Goal: Task Accomplishment & Management: Complete application form

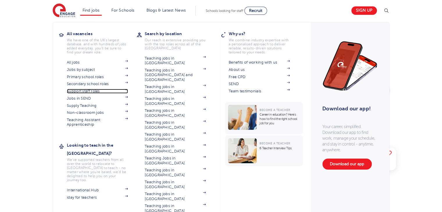
click at [102, 93] on link "Support staff roles" at bounding box center [97, 91] width 61 height 5
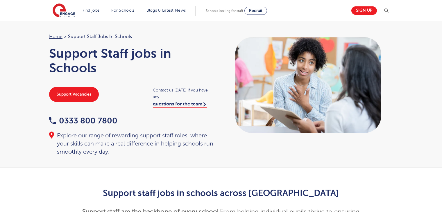
scroll to position [312, 0]
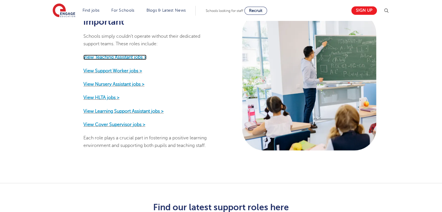
drag, startPoint x: 0, startPoint y: 0, endPoint x: 132, endPoint y: 51, distance: 141.5
click at [132, 55] on strong "View Teaching Assistant jobs >" at bounding box center [114, 57] width 63 height 5
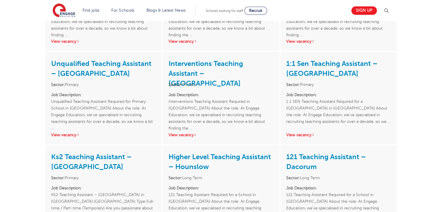
scroll to position [467, 0]
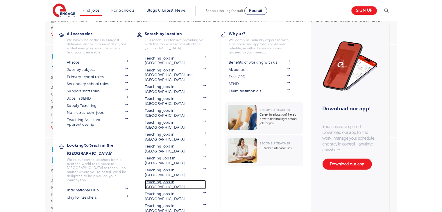
click at [171, 180] on link "Teaching jobs in [GEOGRAPHIC_DATA]" at bounding box center [175, 185] width 61 height 10
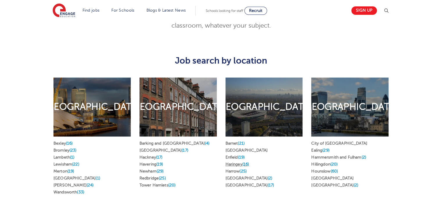
scroll to position [275, 0]
click at [331, 183] on link "Westminster (2)" at bounding box center [335, 185] width 47 height 4
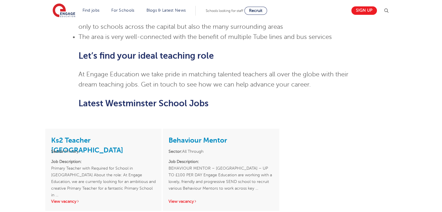
scroll to position [466, 0]
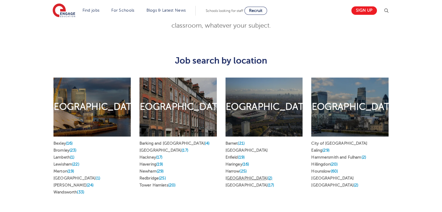
scroll to position [275, 0]
click at [243, 162] on link "Haringey (16)" at bounding box center [238, 164] width 24 height 4
click at [241, 141] on span "(21)" at bounding box center [241, 143] width 7 height 4
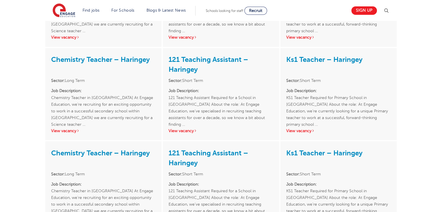
scroll to position [1023, 0]
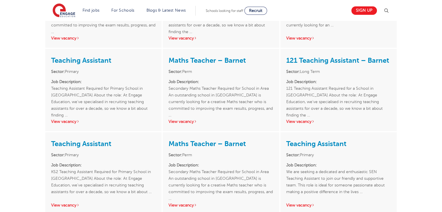
scroll to position [736, 0]
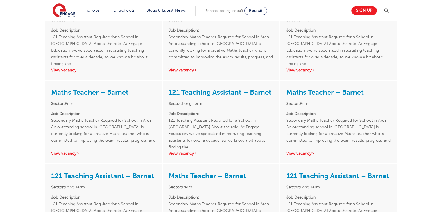
scroll to position [1024, 0]
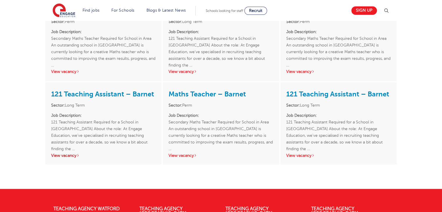
click at [59, 153] on link "View vacancy" at bounding box center [65, 155] width 29 height 4
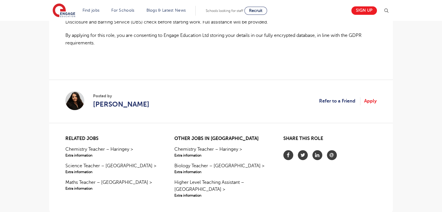
scroll to position [451, 0]
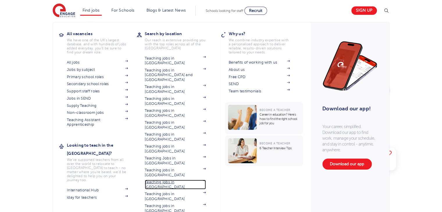
click at [179, 180] on link "Teaching jobs in [GEOGRAPHIC_DATA]" at bounding box center [175, 185] width 61 height 10
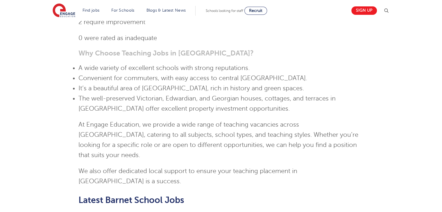
scroll to position [732, 0]
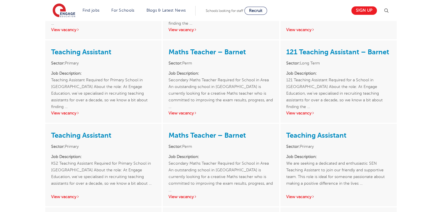
click at [65, 195] on link "View vacancy" at bounding box center [65, 197] width 29 height 4
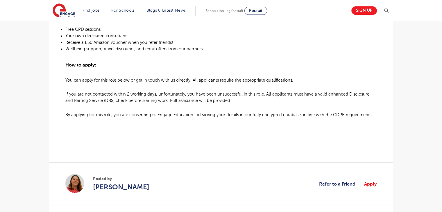
scroll to position [434, 0]
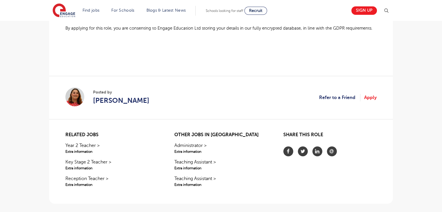
scroll to position [513, 0]
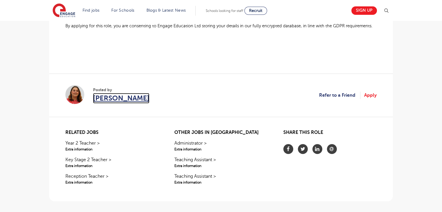
click at [116, 96] on span "Katie Celaschi" at bounding box center [121, 98] width 56 height 10
click at [372, 97] on link "Apply" at bounding box center [370, 96] width 13 height 8
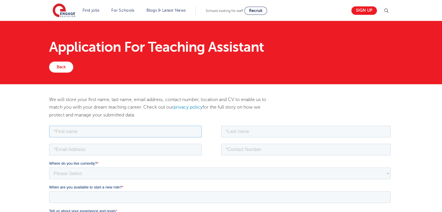
click at [140, 131] on input "text" at bounding box center [125, 132] width 153 height 12
type input "Sevda"
click at [273, 133] on input "text" at bounding box center [306, 132] width 170 height 12
type input "Sarica"
click at [135, 151] on input "email" at bounding box center [125, 150] width 153 height 12
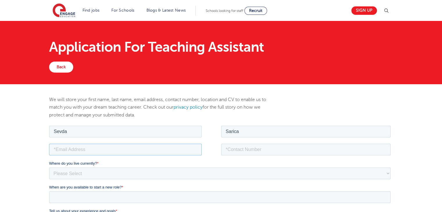
type input "[EMAIL_ADDRESS][DOMAIN_NAME]"
click at [263, 152] on input "tel" at bounding box center [306, 150] width 170 height 12
type input "[PHONE_NUMBER]"
click at [236, 167] on div "Where do you live currently? * Please Select [GEOGRAPHIC_DATA] [GEOGRAPHIC_DATA…" at bounding box center [221, 170] width 344 height 19
click at [215, 175] on select "Please Select [GEOGRAPHIC_DATA] [GEOGRAPHIC_DATA] [GEOGRAPHIC_DATA] [GEOGRAPHIC…" at bounding box center [220, 174] width 342 height 12
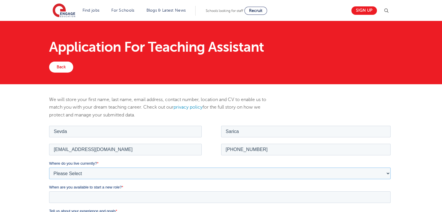
select select "UK"
click at [49, 168] on select "Please Select [GEOGRAPHIC_DATA] [GEOGRAPHIC_DATA] [GEOGRAPHIC_DATA] [GEOGRAPHIC…" at bounding box center [220, 174] width 342 height 12
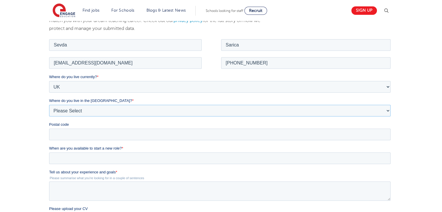
click at [289, 107] on select "Please Select Overseas [GEOGRAPHIC_DATA] [GEOGRAPHIC_DATA] [GEOGRAPHIC_DATA] [G…" at bounding box center [220, 111] width 342 height 12
select select "[GEOGRAPHIC_DATA]"
click at [49, 105] on select "Please Select Overseas [GEOGRAPHIC_DATA] [GEOGRAPHIC_DATA] [GEOGRAPHIC_DATA] [G…" at bounding box center [220, 111] width 342 height 12
click at [191, 136] on input "Postal code" at bounding box center [220, 135] width 342 height 12
type input "N19 3XE"
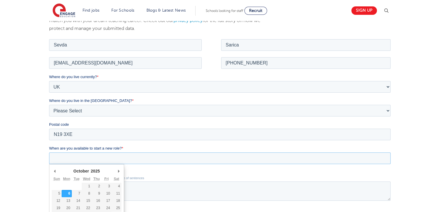
click at [104, 160] on input "When are you available to start a new role? *" at bounding box center [220, 158] width 342 height 12
type div "2025-10-07"
type input "2025/10/07"
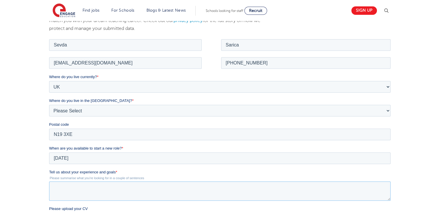
click at [74, 182] on textarea "Tell us about your experience and goals *" at bounding box center [220, 191] width 342 height 19
click at [130, 193] on textarea "Tell us about your experience and goals *" at bounding box center [220, 191] width 342 height 19
paste textarea "I hold a BA in Education Studies, which has given me a strong foundation in chi…"
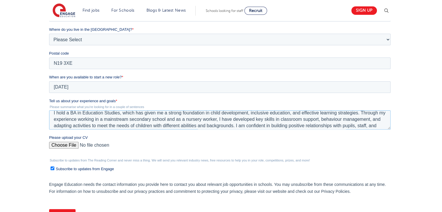
scroll to position [0, 0]
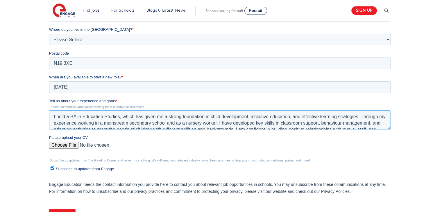
drag, startPoint x: 64, startPoint y: 118, endPoint x: 56, endPoint y: 117, distance: 8.5
click at [56, 117] on textarea "I hold a BA in Education Studies, which has given me a strong foundation in chi…" at bounding box center [220, 120] width 342 height 19
drag, startPoint x: 84, startPoint y: 116, endPoint x: 72, endPoint y: 116, distance: 11.9
click at [72, 116] on textarea "I have a BA in Education Studies, which has given me a strong foundation in chi…" at bounding box center [220, 120] width 342 height 19
type textarea "I have a degree in BA Education Studies, which has given me a strong foundation…"
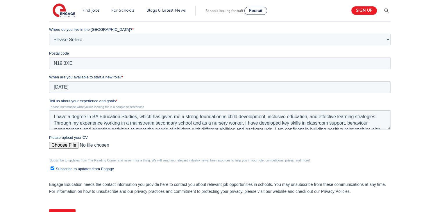
click at [57, 146] on input "Please upload your CV" at bounding box center [220, 148] width 342 height 12
type input "C:\fakepath\CV 1 (1).docx"
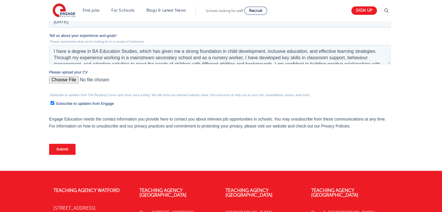
scroll to position [230, 0]
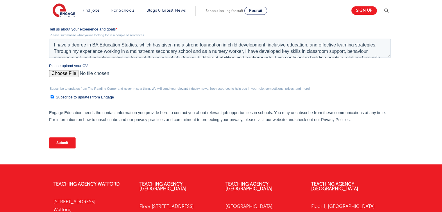
click at [64, 145] on input "Submit" at bounding box center [62, 143] width 26 height 11
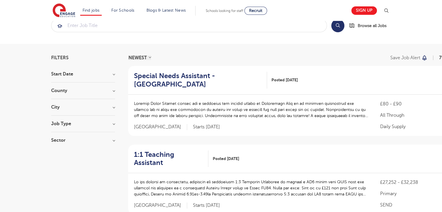
scroll to position [13, 0]
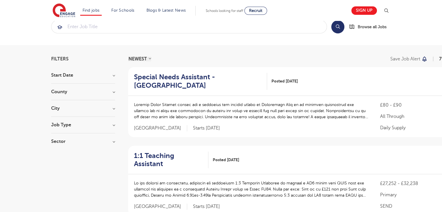
drag, startPoint x: 117, startPoint y: 107, endPoint x: 112, endPoint y: 110, distance: 6.0
click at [112, 110] on h3 "City" at bounding box center [83, 108] width 64 height 5
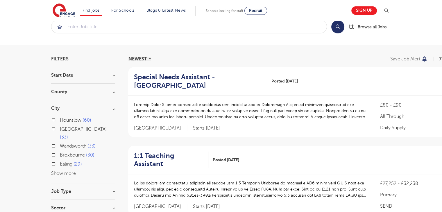
click at [72, 171] on button "Show more" at bounding box center [63, 173] width 25 height 5
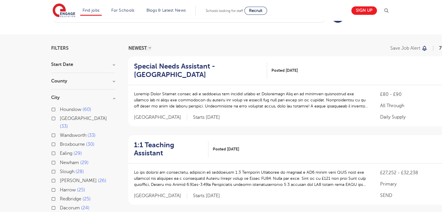
scroll to position [24, 0]
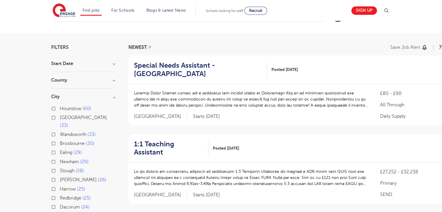
click at [114, 80] on h3 "County" at bounding box center [83, 80] width 64 height 5
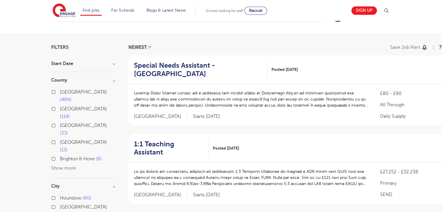
click at [72, 97] on span "484" at bounding box center [66, 99] width 12 height 5
click at [64, 93] on input "London 484" at bounding box center [62, 92] width 4 height 4
checkbox input "true"
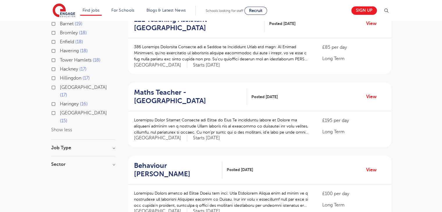
scroll to position [292, 0]
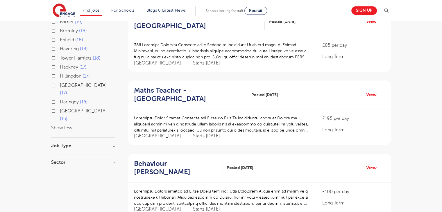
click at [76, 144] on h3 "Job Type" at bounding box center [83, 146] width 64 height 5
click at [59, 166] on h3 "Sector" at bounding box center [83, 168] width 64 height 5
click at [68, 178] on span "Long Term" at bounding box center [71, 180] width 22 height 5
click at [64, 178] on input "Long Term 352" at bounding box center [62, 180] width 4 height 4
checkbox input "true"
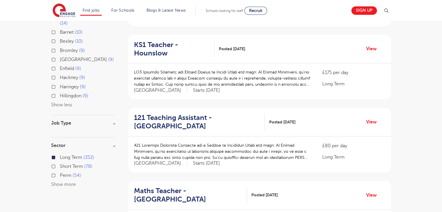
click at [67, 173] on span "Perm" at bounding box center [66, 175] width 12 height 5
click at [64, 173] on input "Perm 54" at bounding box center [62, 175] width 4 height 4
checkbox input "true"
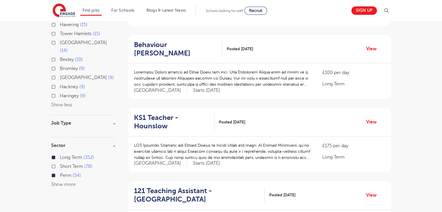
scroll to position [292, 0]
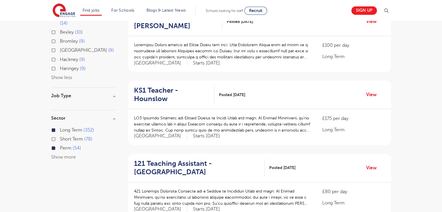
click at [25, 141] on div "Filters Start Date County London 406 Hertfordshire 79 Show more City Hounslow 6…" at bounding box center [221, 173] width 442 height 814
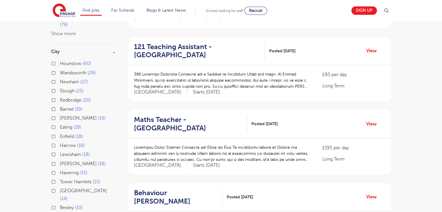
scroll to position [117, 0]
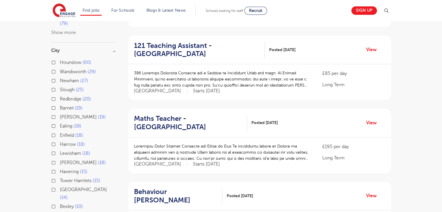
click at [68, 106] on span "Barnet" at bounding box center [67, 108] width 14 height 5
click at [64, 106] on input "Barnet 19" at bounding box center [62, 108] width 4 height 4
checkbox input "true"
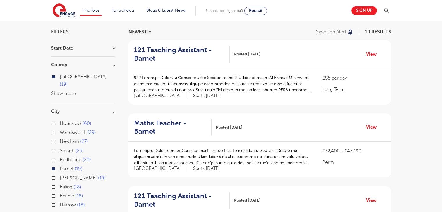
scroll to position [13, 0]
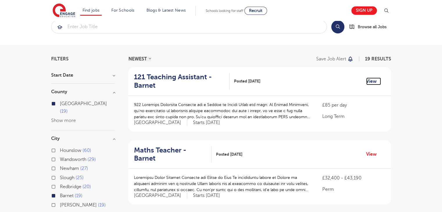
click at [370, 83] on link "View" at bounding box center [374, 82] width 15 height 8
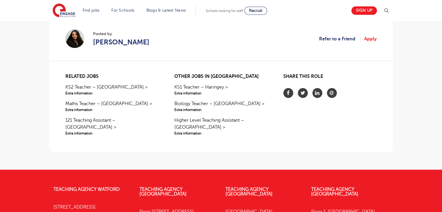
scroll to position [511, 0]
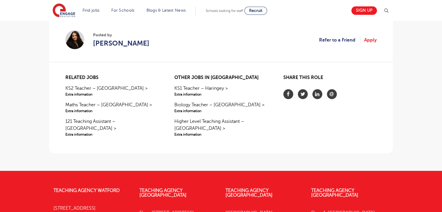
drag, startPoint x: 447, startPoint y: 37, endPoint x: 444, endPoint y: 161, distance: 124.5
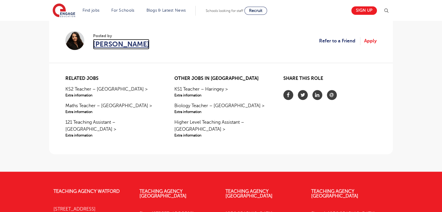
click at [102, 45] on span "[PERSON_NAME]" at bounding box center [121, 44] width 56 height 10
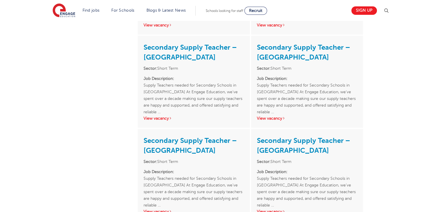
drag, startPoint x: 447, startPoint y: 29, endPoint x: 446, endPoint y: 81, distance: 51.8
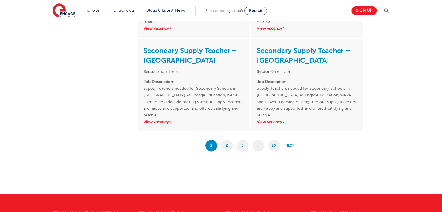
scroll to position [995, 0]
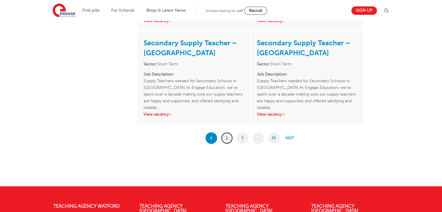
click at [227, 140] on link "2" at bounding box center [227, 138] width 12 height 12
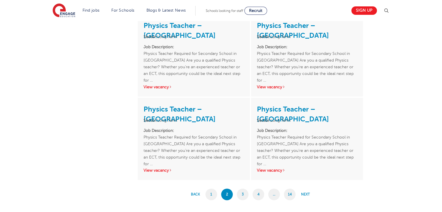
scroll to position [977, 0]
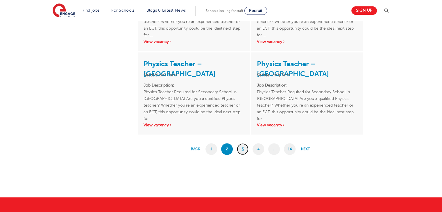
click at [241, 149] on link "3" at bounding box center [243, 149] width 12 height 12
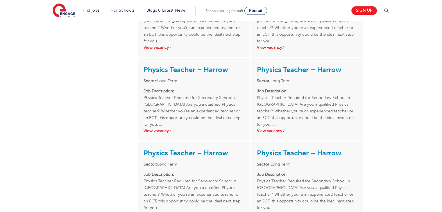
scroll to position [522, 0]
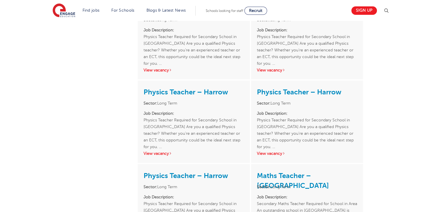
click at [442, 104] on html "Find jobs All vacancies We have one of the UK's largest database. and with hund…" at bounding box center [221, 97] width 442 height 1238
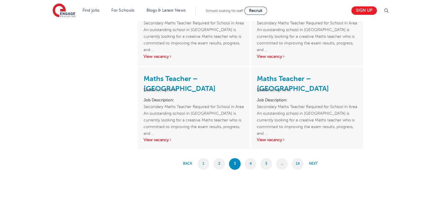
scroll to position [871, 0]
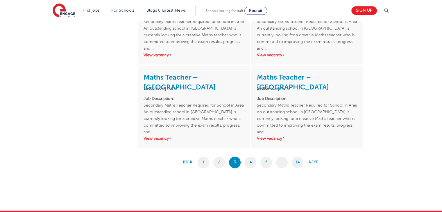
drag, startPoint x: 248, startPoint y: 168, endPoint x: 250, endPoint y: 165, distance: 4.4
click at [250, 165] on link "4" at bounding box center [251, 163] width 12 height 12
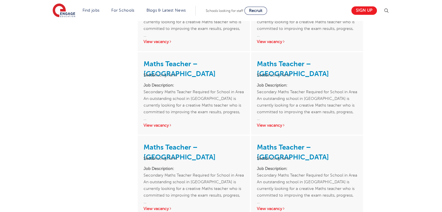
scroll to position [490, 0]
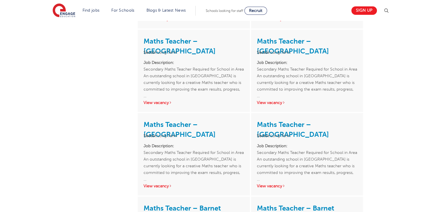
click at [442, 103] on html "Find jobs All vacancies We have one of the UK's largest database. and with hund…" at bounding box center [221, 129] width 442 height 1238
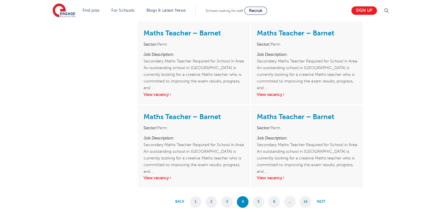
scroll to position [866, 0]
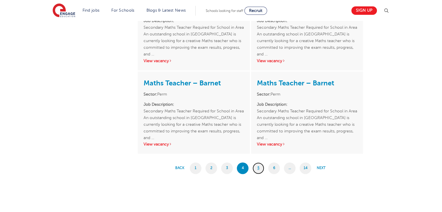
click at [259, 171] on link "5" at bounding box center [259, 169] width 12 height 12
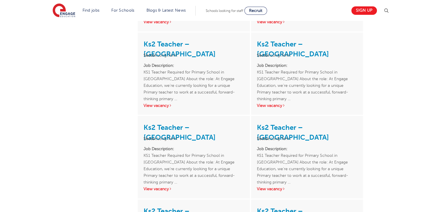
drag, startPoint x: 0, startPoint y: 0, endPoint x: 446, endPoint y: 113, distance: 459.8
click at [442, 113] on html "Find jobs All vacancies We have one of the UK's largest database. and with hund…" at bounding box center [221, 132] width 442 height 1238
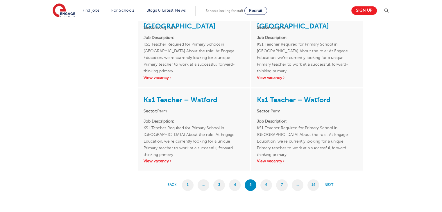
scroll to position [853, 0]
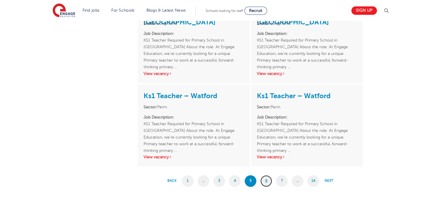
click at [264, 183] on link "6" at bounding box center [267, 181] width 12 height 12
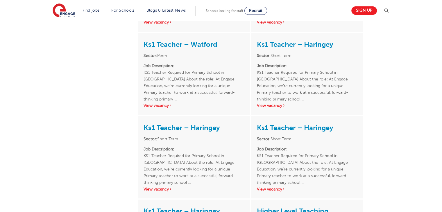
scroll to position [397, 0]
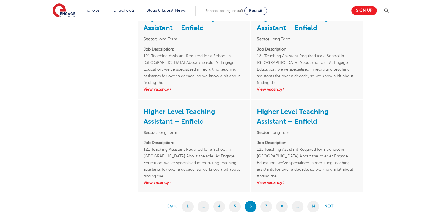
scroll to position [904, 0]
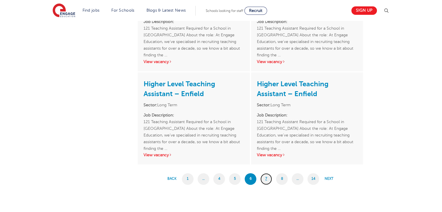
click at [265, 181] on link "7" at bounding box center [267, 179] width 12 height 12
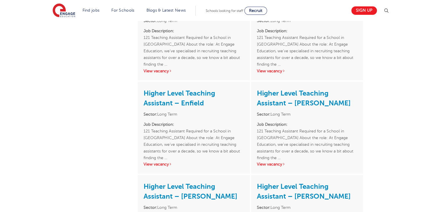
scroll to position [329, 0]
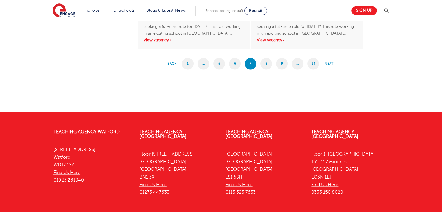
scroll to position [1083, 0]
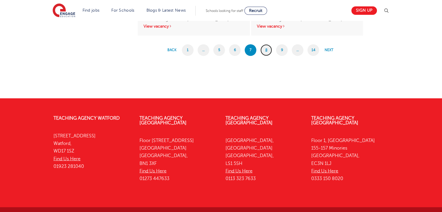
click at [267, 49] on link "8" at bounding box center [267, 50] width 12 height 12
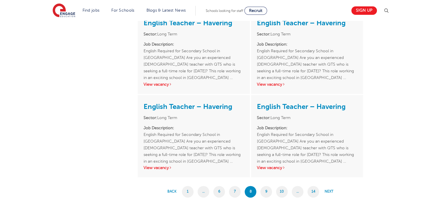
scroll to position [878, 0]
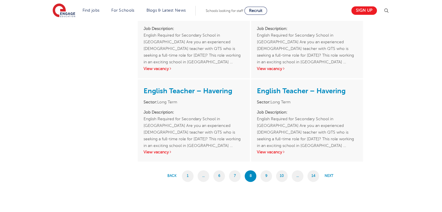
click at [264, 179] on link "9" at bounding box center [267, 176] width 12 height 12
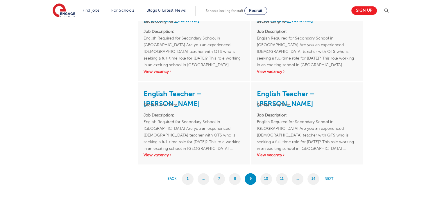
scroll to position [909, 0]
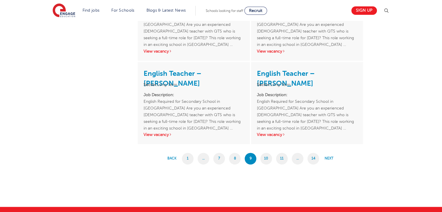
click at [268, 156] on link "10" at bounding box center [267, 159] width 12 height 12
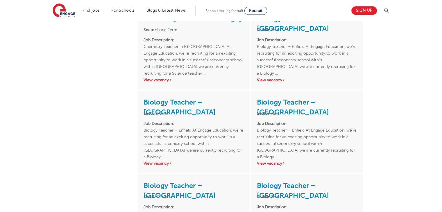
click at [442, 134] on html "Find jobs All vacancies We have one of the UK's largest database. and with hund…" at bounding box center [221, 23] width 442 height 1238
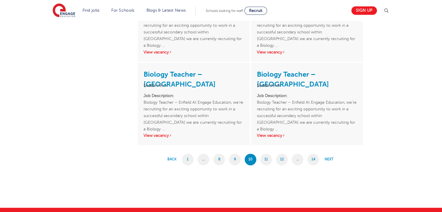
scroll to position [891, 0]
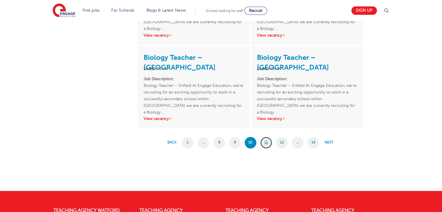
click at [264, 145] on link "11" at bounding box center [267, 143] width 12 height 12
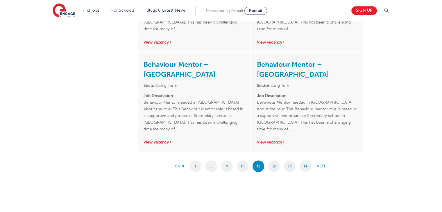
scroll to position [961, 0]
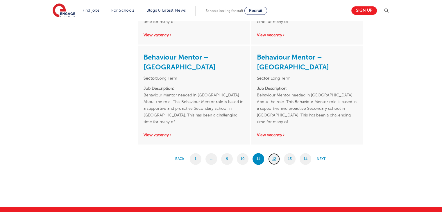
click at [275, 156] on link "12" at bounding box center [274, 159] width 12 height 12
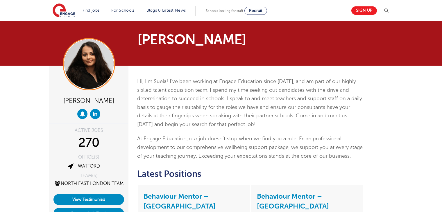
scroll to position [293, 0]
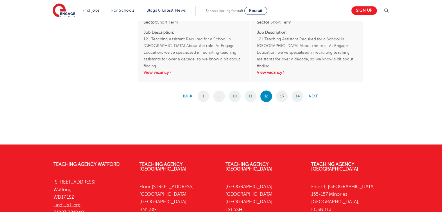
scroll to position [1053, 0]
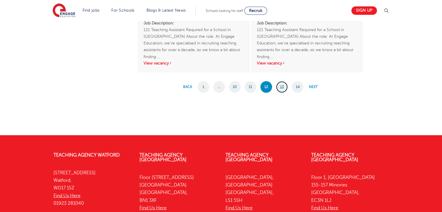
click at [280, 88] on link "13" at bounding box center [282, 87] width 12 height 12
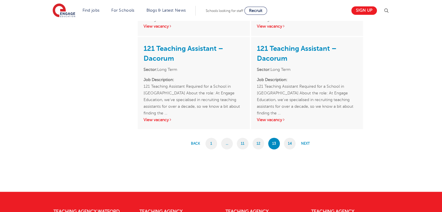
scroll to position [994, 0]
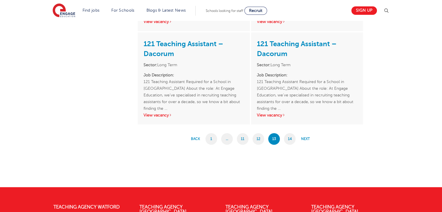
drag, startPoint x: 444, startPoint y: 90, endPoint x: 446, endPoint y: 178, distance: 87.9
click at [293, 143] on link "14" at bounding box center [290, 139] width 12 height 12
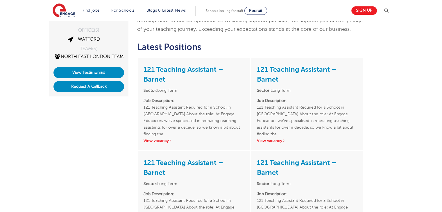
scroll to position [120, 0]
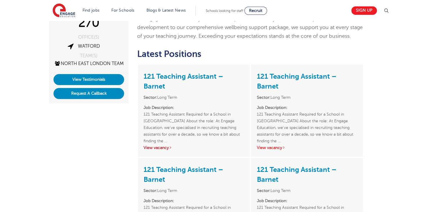
click at [164, 148] on link "View vacancy" at bounding box center [158, 148] width 29 height 4
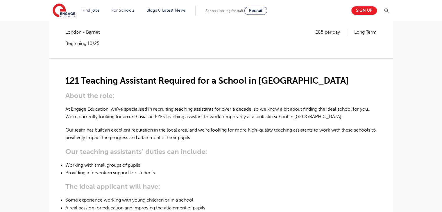
scroll to position [106, 0]
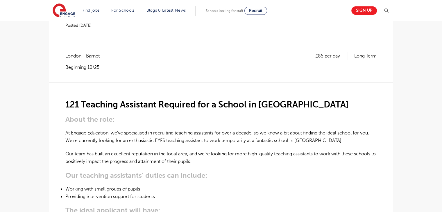
drag, startPoint x: 0, startPoint y: 0, endPoint x: 447, endPoint y: 29, distance: 447.5
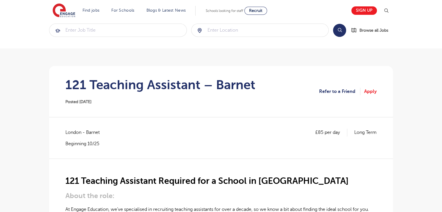
click at [377, 94] on section "121 Teaching Assistant – Barnet Posted 04/09/25 Refer to a Friend Apply" at bounding box center [221, 91] width 335 height 51
click at [372, 91] on link "Apply" at bounding box center [370, 92] width 13 height 8
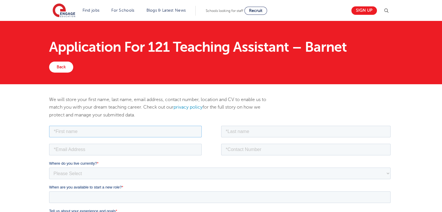
click at [141, 127] on input "text" at bounding box center [125, 132] width 153 height 12
type input "Sevda"
click at [255, 131] on input "text" at bounding box center [306, 132] width 170 height 12
type input "Sarica"
click at [150, 155] on input "email" at bounding box center [125, 150] width 153 height 12
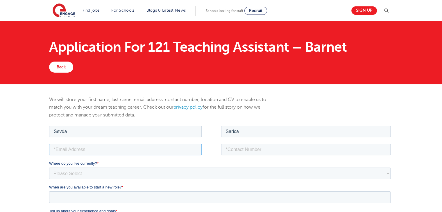
type input "[EMAIL_ADDRESS][DOMAIN_NAME]"
click at [245, 152] on input "tel" at bounding box center [306, 150] width 170 height 12
type input "+447939578306"
click at [201, 170] on select "Please Select UK Canada Ireland Australia New Zealand Europe USA South Africa J…" at bounding box center [220, 174] width 342 height 12
select select "UK"
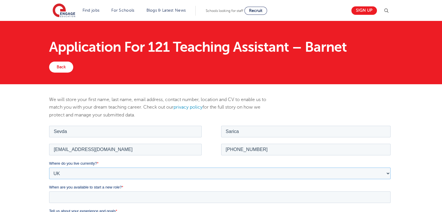
click at [49, 168] on select "Please Select UK Canada Ireland Australia New Zealand Europe USA South Africa J…" at bounding box center [220, 174] width 342 height 12
click at [111, 204] on div "Where do you live currently? * Please Select UK Canada Ireland Australia New Ze…" at bounding box center [221, 194] width 344 height 66
click at [111, 195] on select "Please Select Overseas Barnsley Bedfordshire Berkshire Bournemouth Bracknell Fo…" at bounding box center [220, 197] width 342 height 12
select select "London"
click at [49, 191] on select "Please Select Overseas Barnsley Bedfordshire Berkshire Bournemouth Bracknell Fo…" at bounding box center [220, 197] width 342 height 12
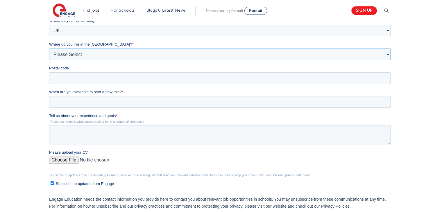
scroll to position [154, 0]
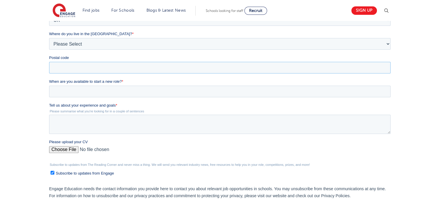
click at [352, 65] on input "Postal code" at bounding box center [220, 68] width 342 height 12
type input "N19 3XE"
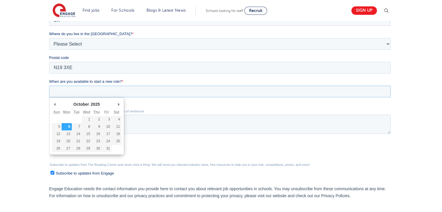
click at [106, 91] on input "When are you available to start a new role? *" at bounding box center [220, 92] width 342 height 12
type div "2025-10-13"
type input "2025/10/13"
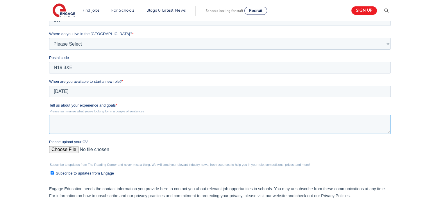
click at [66, 118] on textarea "Tell us about your experience and goals *" at bounding box center [220, 124] width 342 height 19
click at [128, 125] on textarea "Tell us about your experience and goals *" at bounding box center [220, 124] width 342 height 19
paste textarea "I hold a BA in Education Studies, which has given me a strong foundation in chi…"
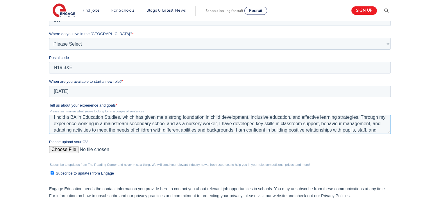
scroll to position [0, 0]
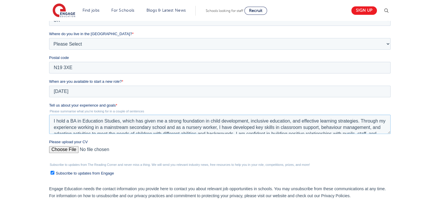
drag, startPoint x: 66, startPoint y: 120, endPoint x: 57, endPoint y: 121, distance: 8.7
click at [57, 121] on textarea "I hold a BA in Education Studies, which has given me a strong foundation in chi…" at bounding box center [220, 124] width 342 height 19
type textarea "I have a degree in BA Education Studies, which has given me a strong foundation…"
click at [57, 152] on input "Please upload your CV" at bounding box center [220, 152] width 342 height 12
type input "C:\fakepath\CV 1 (1).docx"
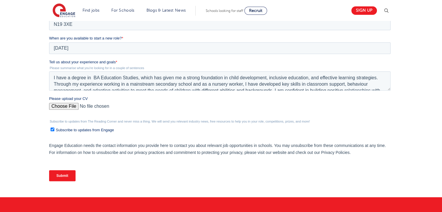
scroll to position [198, 0]
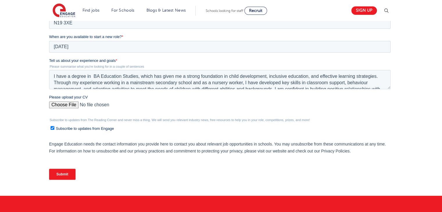
click at [63, 178] on input "Submit" at bounding box center [62, 174] width 26 height 11
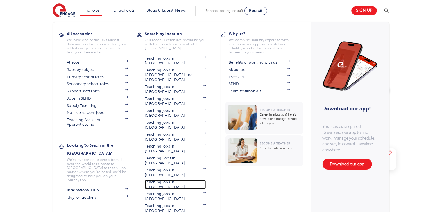
click at [177, 180] on link "Teaching jobs in [GEOGRAPHIC_DATA]" at bounding box center [175, 185] width 61 height 10
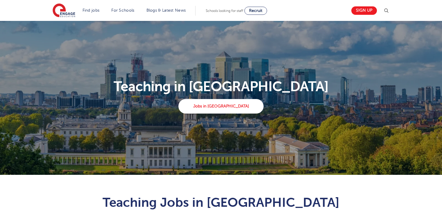
scroll to position [307, 0]
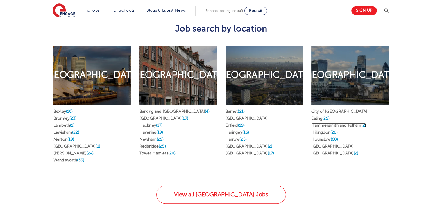
click at [331, 123] on link "Hammersmith and Fulham (2)" at bounding box center [339, 125] width 55 height 4
click at [233, 109] on link "Barnet (21)" at bounding box center [235, 111] width 19 height 4
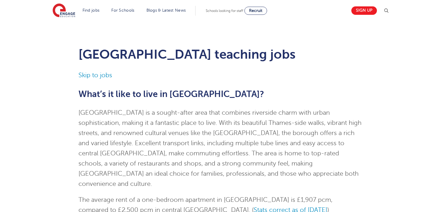
scroll to position [428, 0]
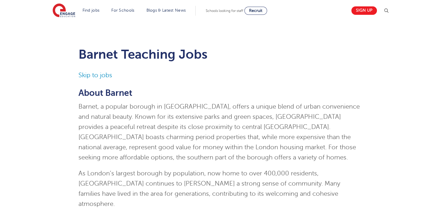
drag, startPoint x: 0, startPoint y: 0, endPoint x: 243, endPoint y: 97, distance: 261.9
click at [243, 97] on p "About Barnet" at bounding box center [221, 93] width 285 height 10
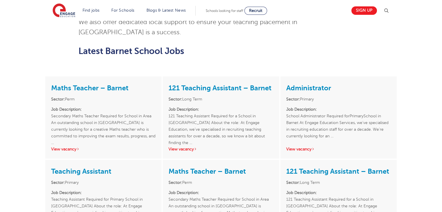
scroll to position [611, 0]
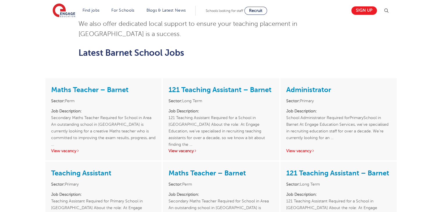
click at [193, 149] on link "View vacancy" at bounding box center [183, 151] width 29 height 4
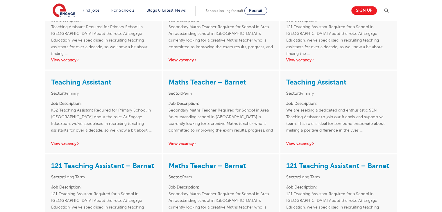
scroll to position [795, 0]
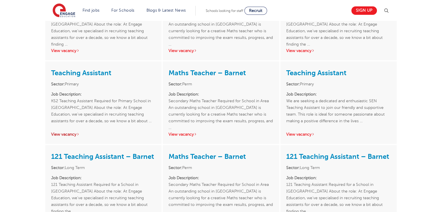
click at [60, 132] on link "View vacancy" at bounding box center [65, 134] width 29 height 4
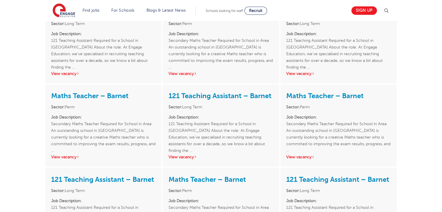
scroll to position [940, 0]
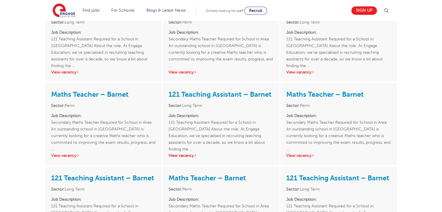
click at [183, 154] on link "View vacancy" at bounding box center [183, 156] width 29 height 4
click at [70, 195] on div "121 Teaching Assistant – Barnet Sector: Long Term Job Description: 121 Teaching…" at bounding box center [103, 207] width 116 height 82
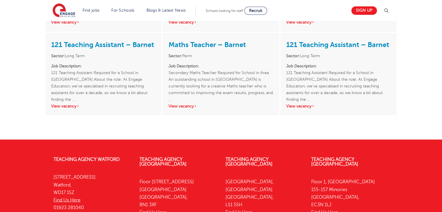
scroll to position [1072, 0]
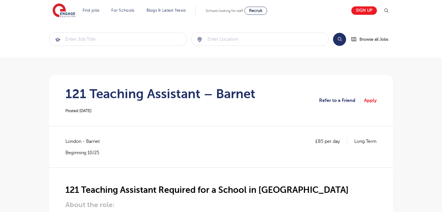
scroll to position [545, 0]
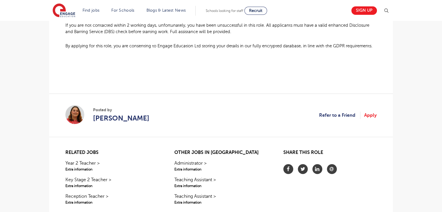
scroll to position [500, 0]
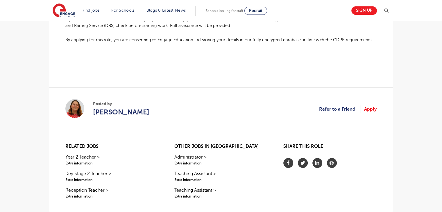
drag, startPoint x: 0, startPoint y: 0, endPoint x: 446, endPoint y: 146, distance: 469.2
